Goal: Find specific page/section

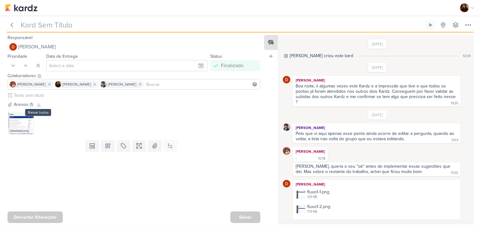
type input "Filtro de perguntas/Grupos"
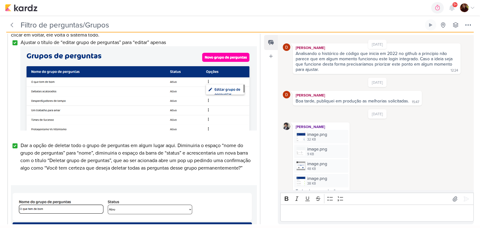
scroll to position [164, 0]
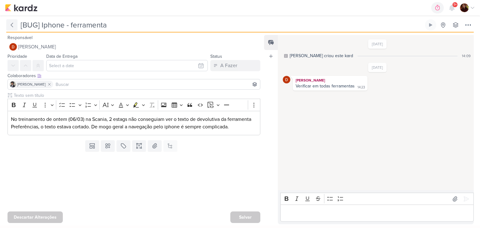
click at [12, 24] on icon at bounding box center [12, 25] width 6 height 6
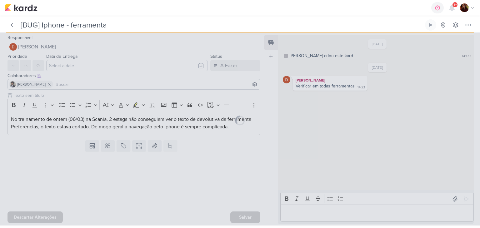
type input "Melhorias | Tess"
